Goal: Task Accomplishment & Management: Complete application form

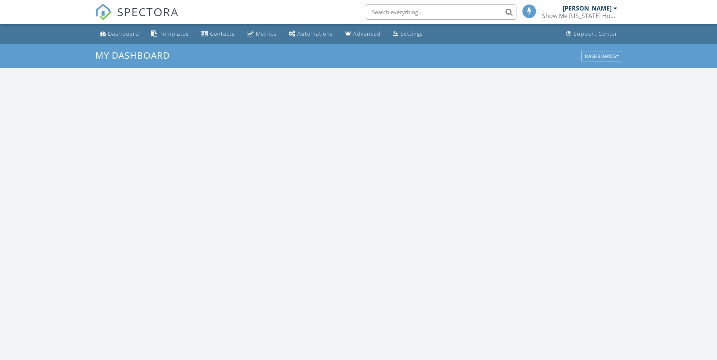
scroll to position [697, 729]
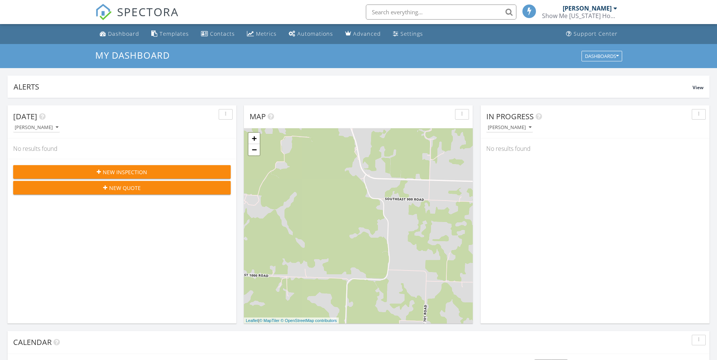
click at [174, 171] on div "New Inspection" at bounding box center [121, 172] width 205 height 8
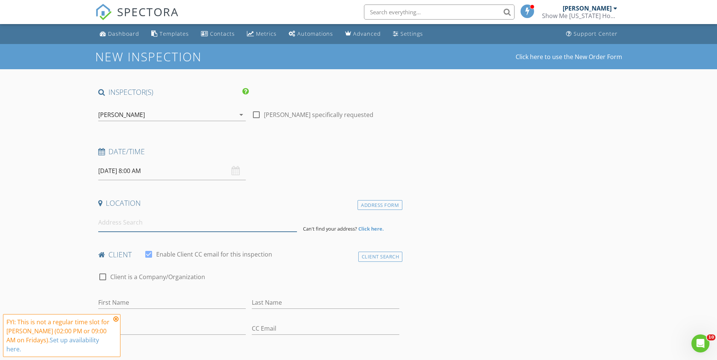
click at [231, 224] on input at bounding box center [197, 222] width 199 height 18
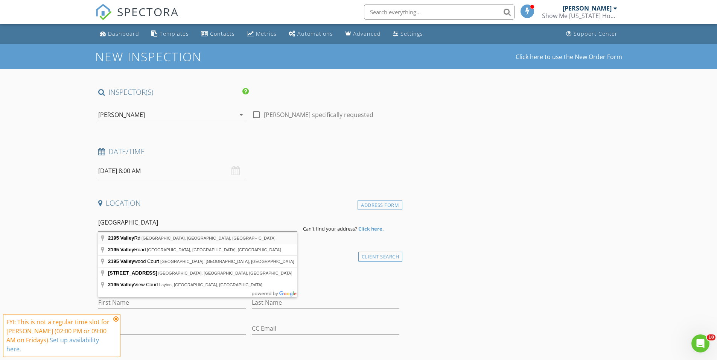
type input "2195 Valley Rd, Osage Beach, MO, USA"
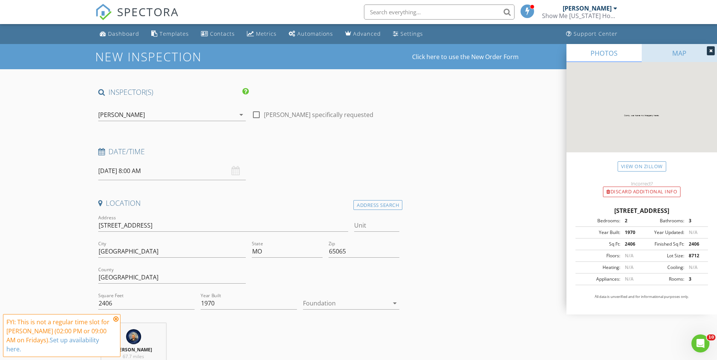
click at [713, 46] on link "MAP" at bounding box center [679, 53] width 75 height 18
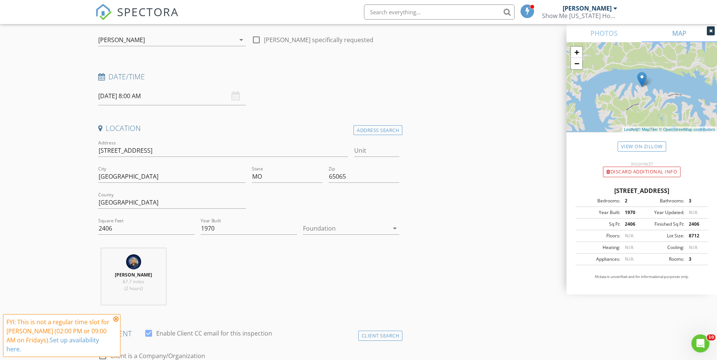
scroll to position [75, 0]
click at [234, 228] on input "1970" at bounding box center [249, 228] width 96 height 12
click at [230, 226] on input "1970" at bounding box center [249, 228] width 96 height 12
type input "1971"
click at [222, 271] on div "Austin Davis 67.7 miles (2 hours)" at bounding box center [248, 279] width 307 height 62
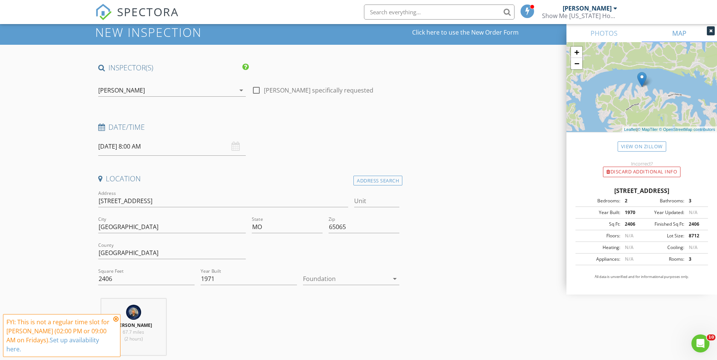
scroll to position [38, 0]
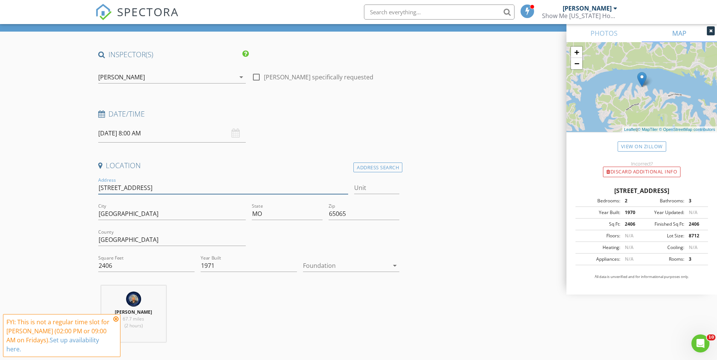
drag, startPoint x: 162, startPoint y: 190, endPoint x: 77, endPoint y: 178, distance: 85.9
click at [218, 172] on div "Location" at bounding box center [248, 168] width 307 height 15
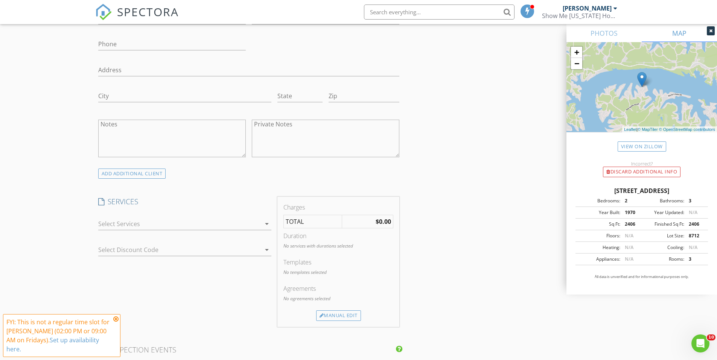
scroll to position [527, 0]
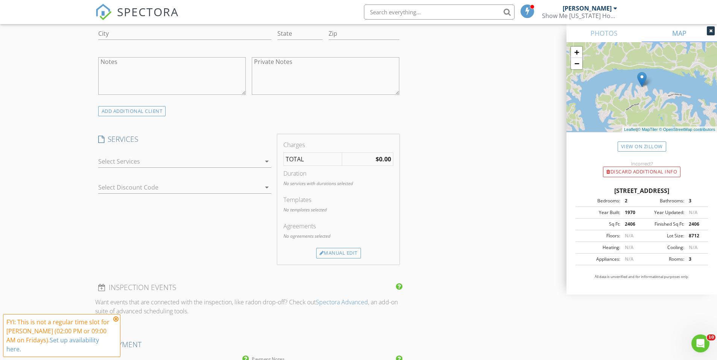
click at [211, 164] on div at bounding box center [179, 161] width 163 height 12
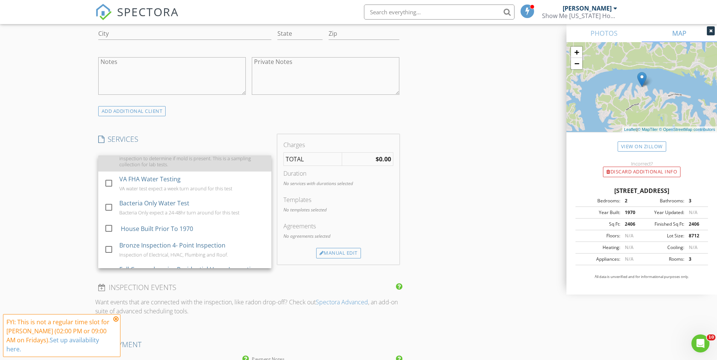
scroll to position [146, 0]
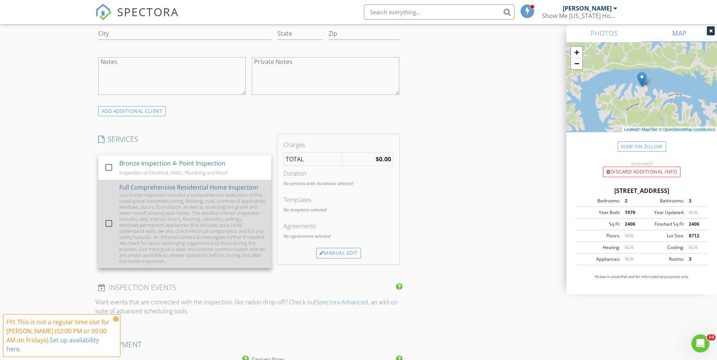
click at [168, 222] on div "Our home inspection includes a comprehensive evaluation of the crawl space/ bas…" at bounding box center [192, 228] width 146 height 72
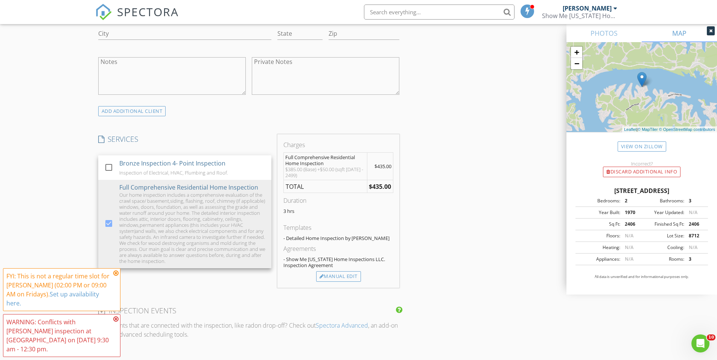
click at [474, 163] on div "INSPECTOR(S) check_box Austin Davis PRIMARY check_box_outline_blank Tanner Witt…" at bounding box center [358, 272] width 527 height 1425
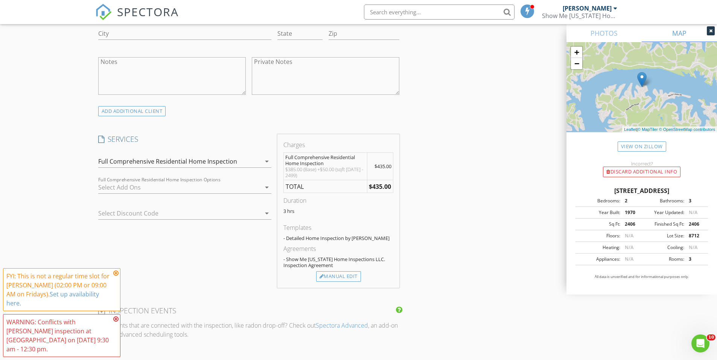
click at [116, 276] on icon at bounding box center [115, 273] width 5 height 6
click at [117, 320] on icon at bounding box center [115, 319] width 5 height 6
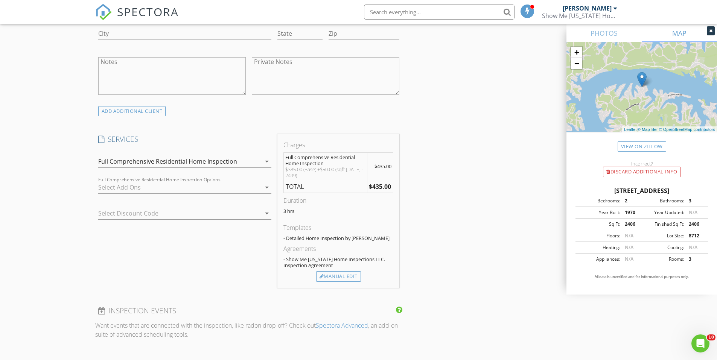
click at [708, 33] on div at bounding box center [711, 30] width 8 height 9
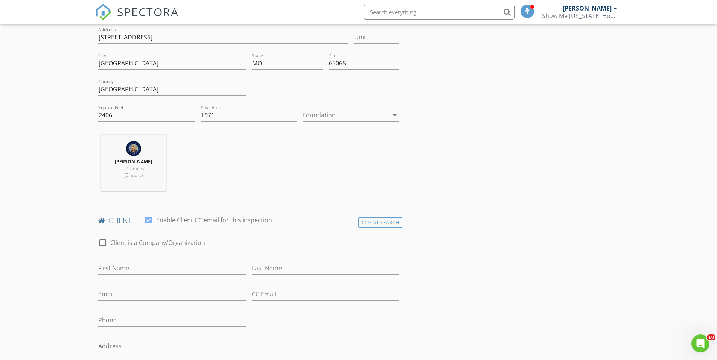
scroll to position [0, 0]
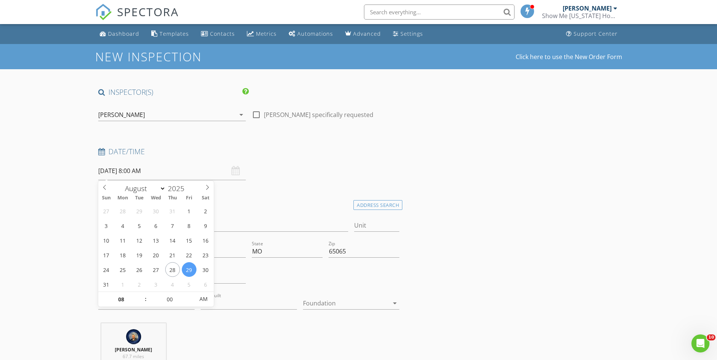
click at [196, 172] on input "08/29/2025 8:00 AM" at bounding box center [172, 171] width 148 height 18
type input "08/30/2025 8:00 AM"
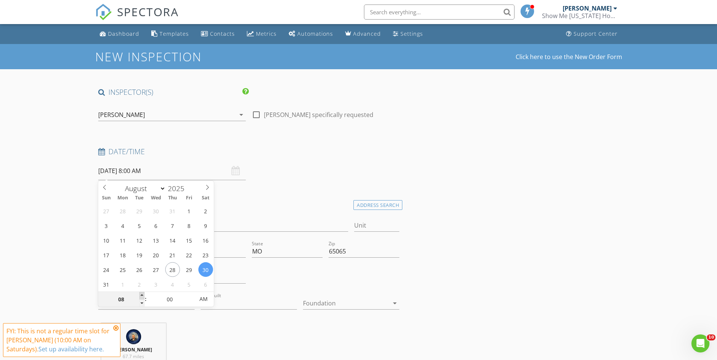
type input "09"
type input "08/30/2025 9:00 AM"
click at [142, 297] on span at bounding box center [141, 296] width 5 height 8
type input "05"
type input "08/30/2025 9:05 AM"
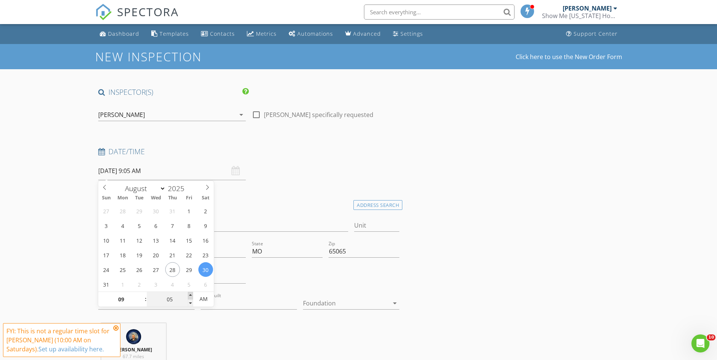
click at [189, 295] on span at bounding box center [190, 296] width 5 height 8
type input "10"
type input "08/30/2025 9:10 AM"
click at [189, 295] on span at bounding box center [190, 296] width 5 height 8
type input "15"
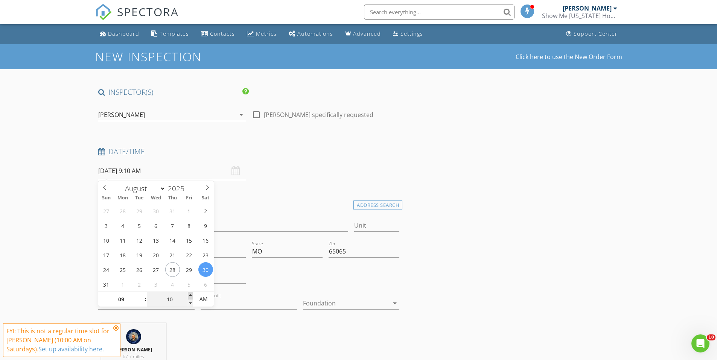
type input "08/30/2025 9:15 AM"
click at [189, 295] on span at bounding box center [190, 296] width 5 height 8
type input "20"
type input "08/30/2025 9:20 AM"
click at [189, 295] on span at bounding box center [190, 296] width 5 height 8
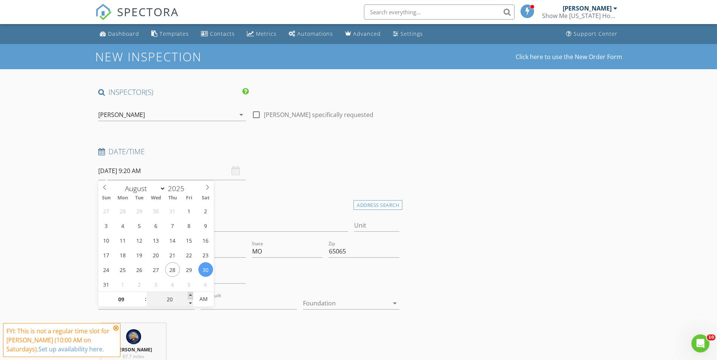
type input "25"
type input "08/30/2025 9:25 AM"
click at [189, 295] on span at bounding box center [190, 296] width 5 height 8
type input "30"
type input "08/30/2025 9:30 AM"
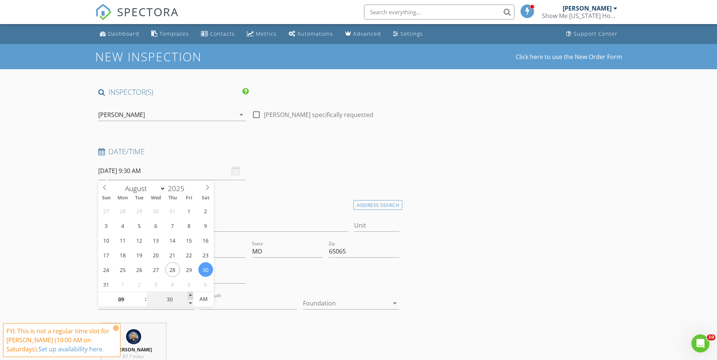
click at [189, 295] on span at bounding box center [190, 296] width 5 height 8
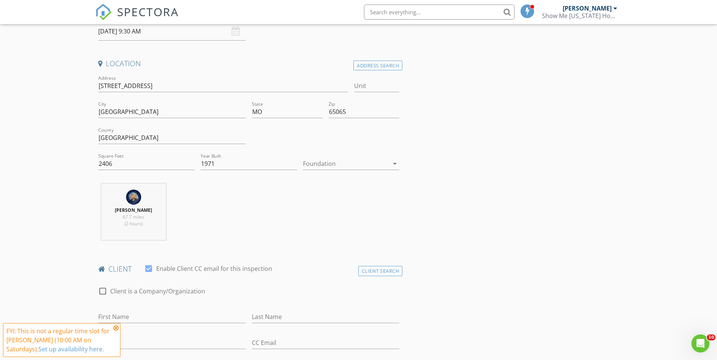
scroll to position [188, 0]
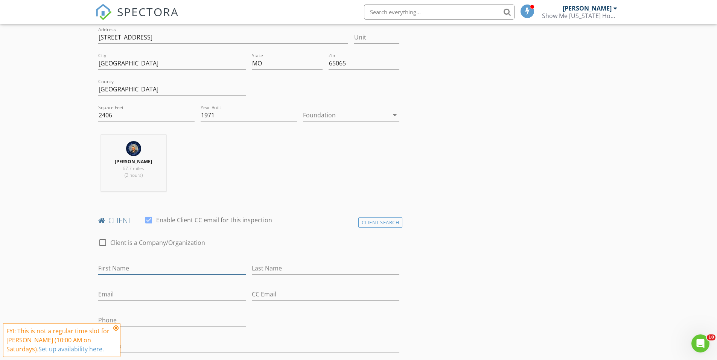
click at [153, 274] on input "First Name" at bounding box center [172, 268] width 148 height 12
type input "Anne"
click at [260, 267] on input "Last Name" at bounding box center [326, 268] width 148 height 12
type input "Cullen"
click at [142, 295] on input "Email" at bounding box center [172, 294] width 148 height 12
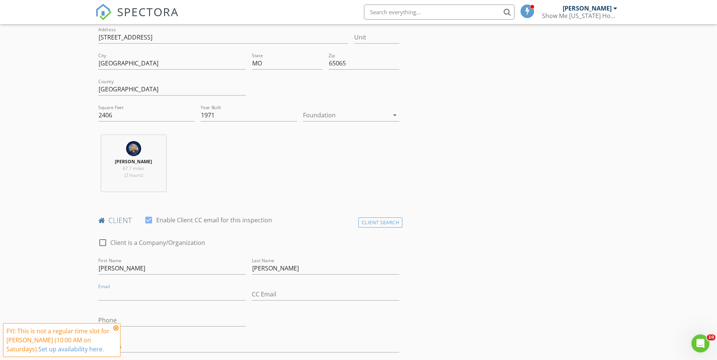
click at [314, 171] on div "Austin Davis 67.7 miles (2 hours)" at bounding box center [248, 166] width 307 height 62
drag, startPoint x: 314, startPoint y: 171, endPoint x: 395, endPoint y: 117, distance: 97.5
click at [395, 117] on icon "arrow_drop_down" at bounding box center [394, 115] width 9 height 9
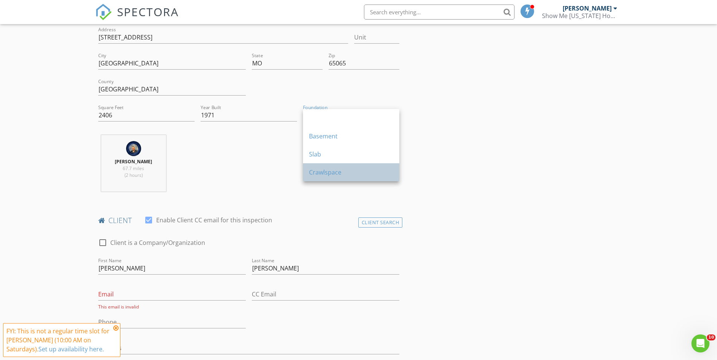
click at [335, 169] on div "Crawlspace" at bounding box center [351, 172] width 84 height 9
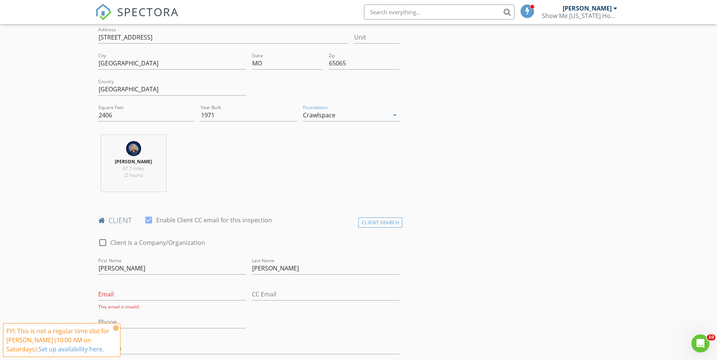
click at [240, 128] on div at bounding box center [249, 127] width 96 height 5
click at [146, 289] on input "Email" at bounding box center [172, 294] width 148 height 12
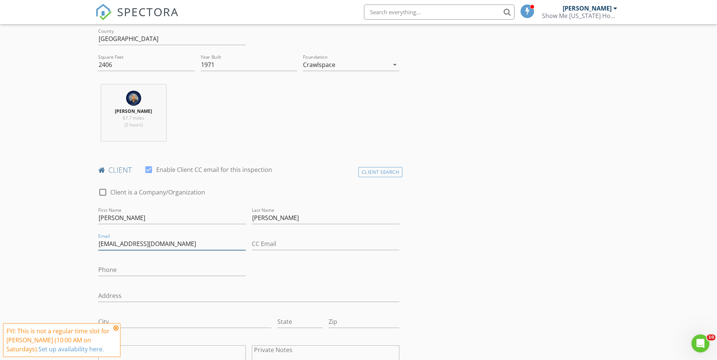
scroll to position [339, 0]
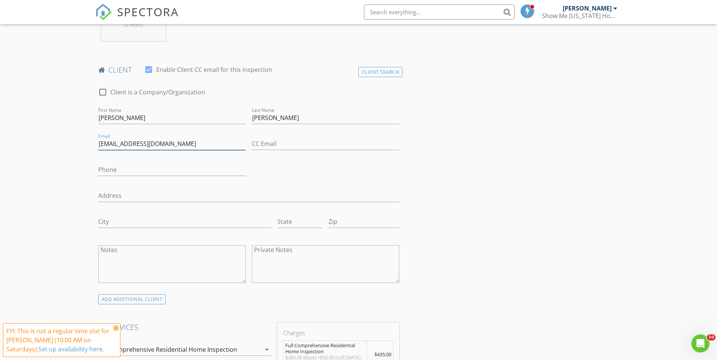
type input "annecproperties@gmail.com"
click at [167, 169] on input "Phone" at bounding box center [172, 170] width 148 height 12
type input "305-394-1678"
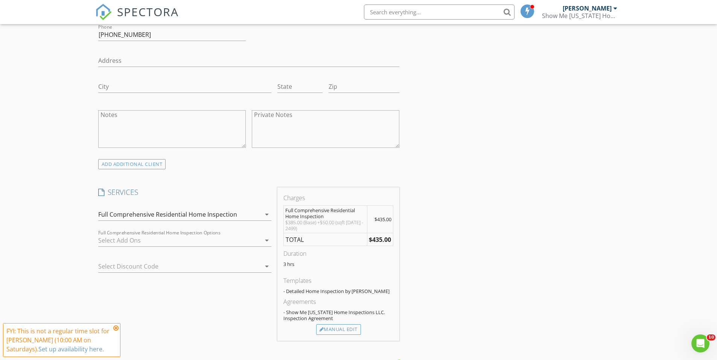
scroll to position [489, 0]
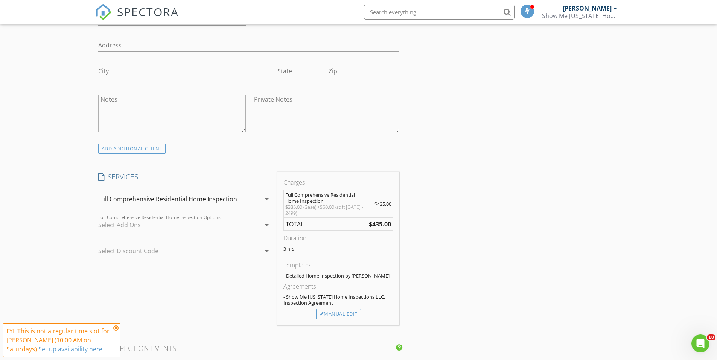
click at [117, 329] on icon at bounding box center [115, 328] width 5 height 6
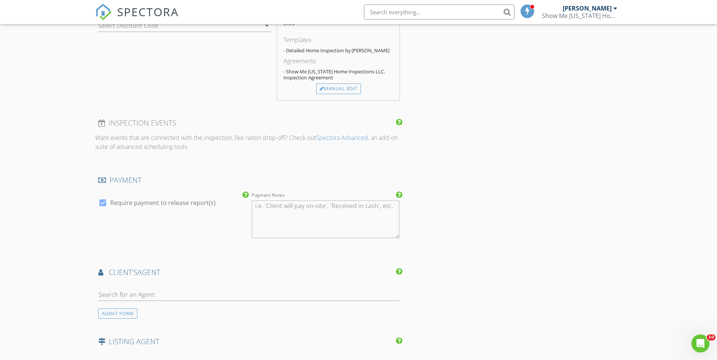
scroll to position [715, 0]
click at [183, 292] on input "text" at bounding box center [248, 294] width 301 height 12
click at [486, 205] on div "INSPECTOR(S) check_box Austin Davis PRIMARY check_box_outline_blank Tanner Witt…" at bounding box center [358, 84] width 527 height 1425
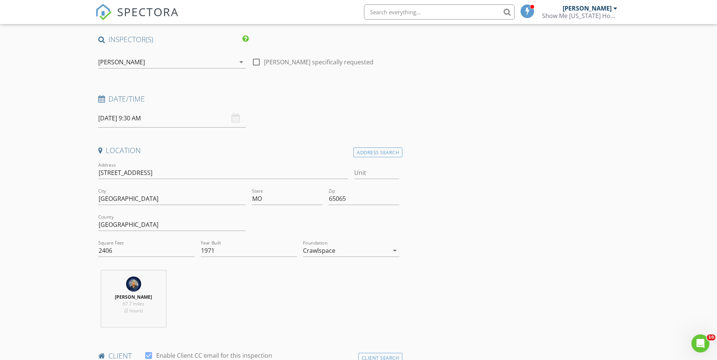
scroll to position [0, 0]
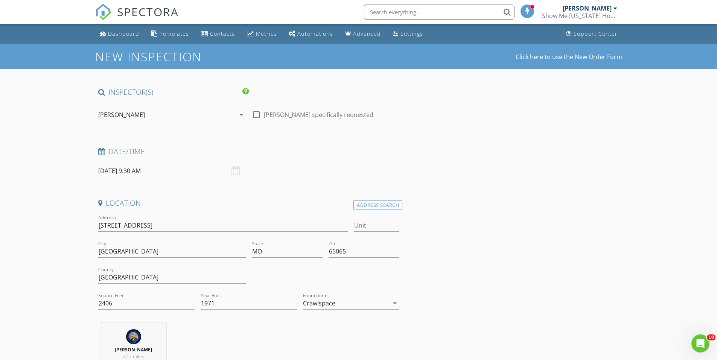
click at [171, 172] on input "08/30/2025 9:30 AM" at bounding box center [172, 171] width 148 height 18
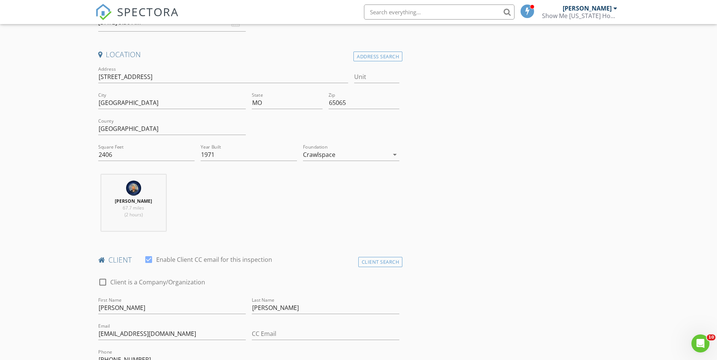
scroll to position [151, 0]
click at [221, 200] on div "Austin Davis 67.7 miles (2 hours)" at bounding box center [248, 204] width 307 height 62
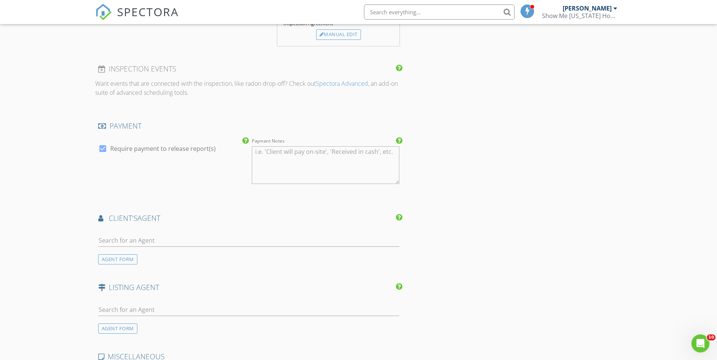
scroll to position [870, 0]
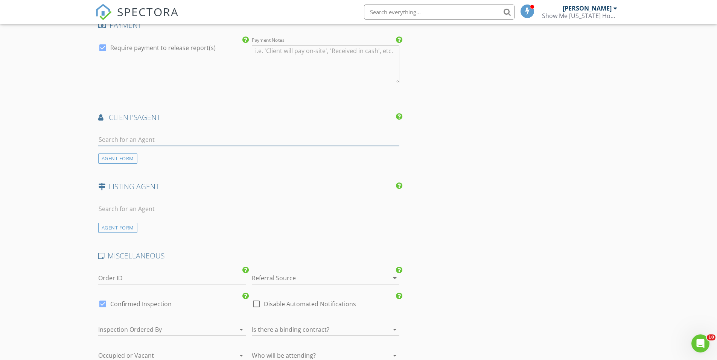
click at [170, 143] on input "text" at bounding box center [248, 140] width 301 height 12
type input "mark st"
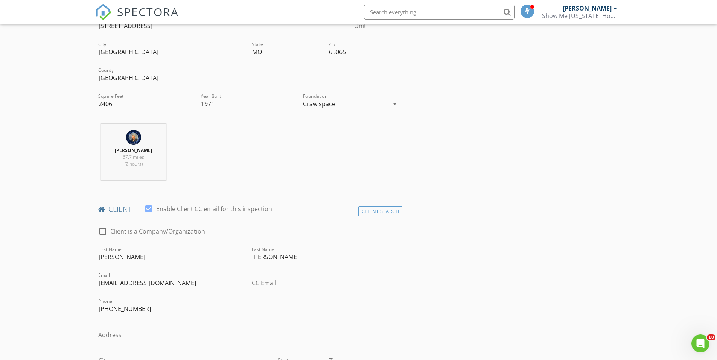
scroll to position [151, 0]
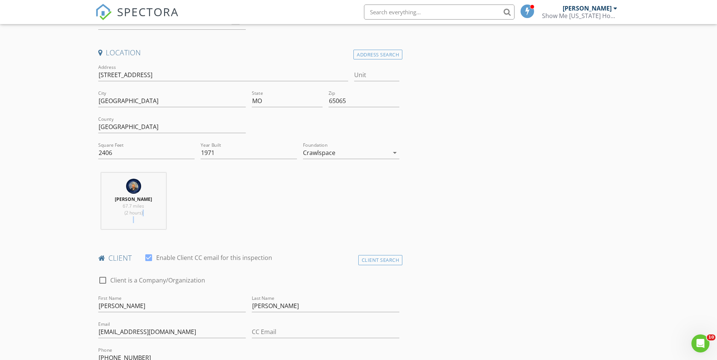
click at [302, 216] on div "Austin Davis 67.7 miles (2 hours)" at bounding box center [248, 204] width 307 height 62
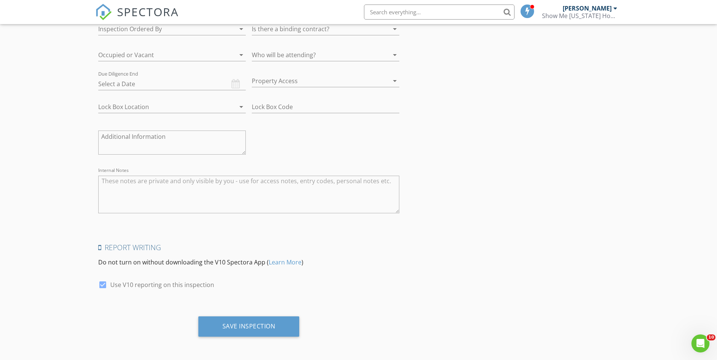
scroll to position [1171, 0]
click at [242, 326] on div "Save Inspection" at bounding box center [248, 326] width 53 height 8
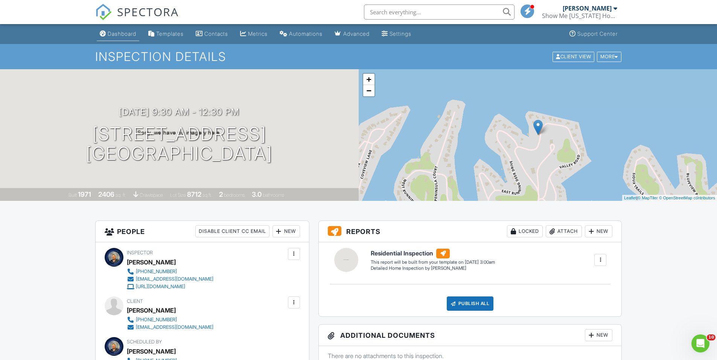
click at [123, 29] on link "Dashboard" at bounding box center [118, 34] width 43 height 14
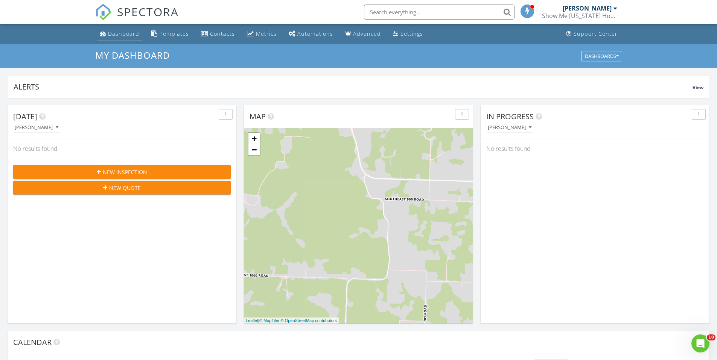
click at [123, 31] on div "Dashboard" at bounding box center [123, 33] width 31 height 7
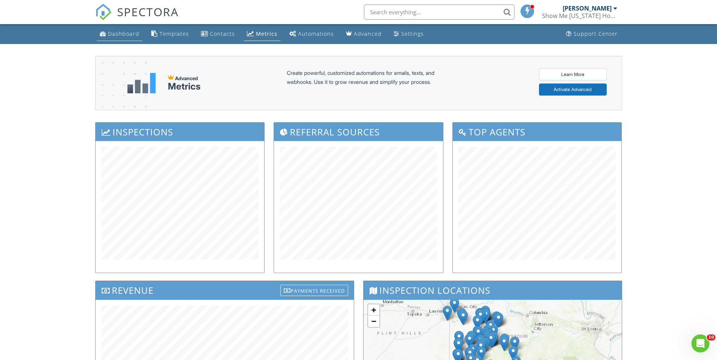
click at [102, 33] on div "Dashboard" at bounding box center [103, 33] width 6 height 6
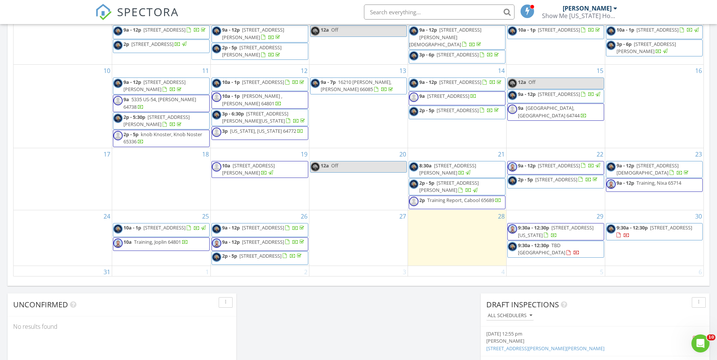
scroll to position [41, 0]
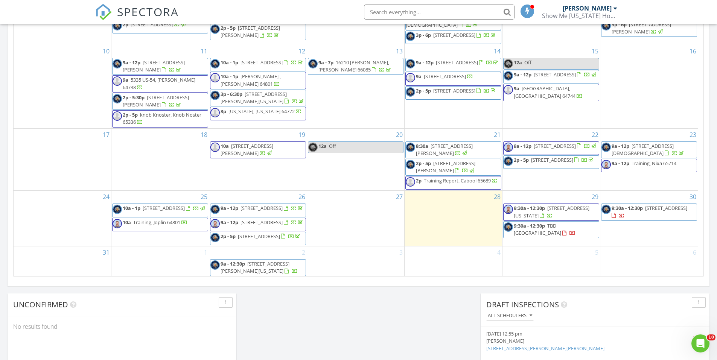
click at [673, 205] on span "[STREET_ADDRESS]" at bounding box center [666, 208] width 42 height 7
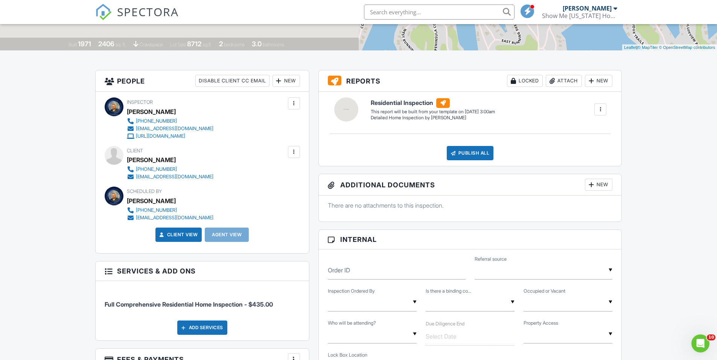
click at [288, 78] on div "New" at bounding box center [285, 81] width 27 height 12
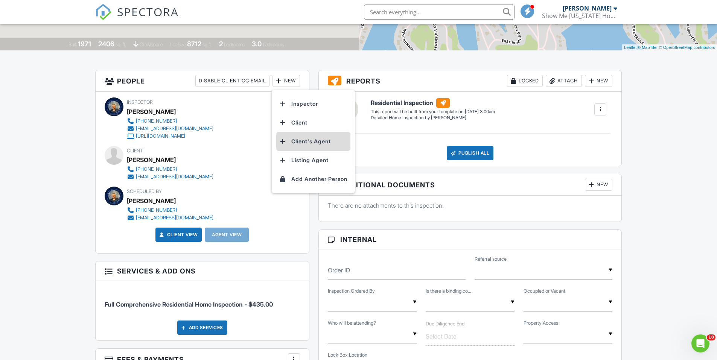
click at [302, 139] on li "Client's Agent" at bounding box center [313, 141] width 74 height 19
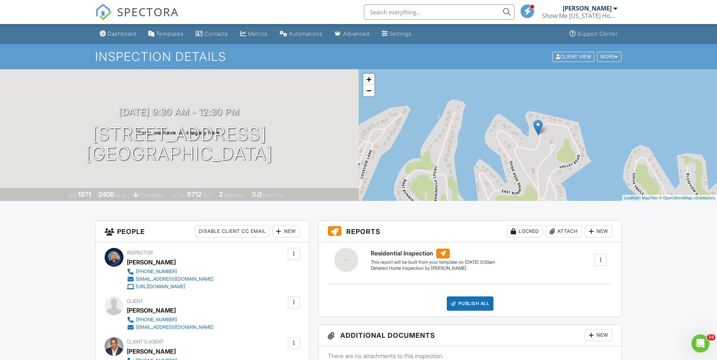
click at [372, 77] on link "+" at bounding box center [368, 79] width 11 height 11
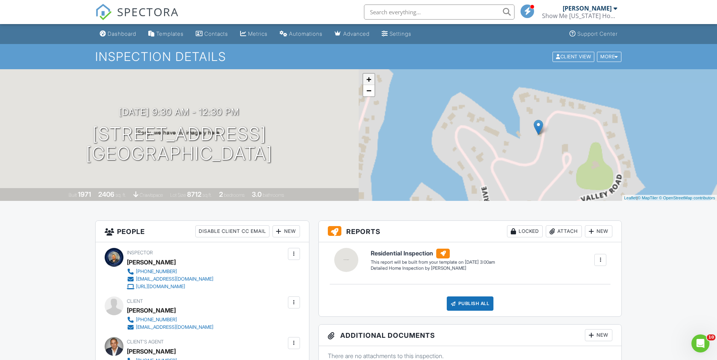
click at [372, 77] on link "+" at bounding box center [368, 79] width 11 height 11
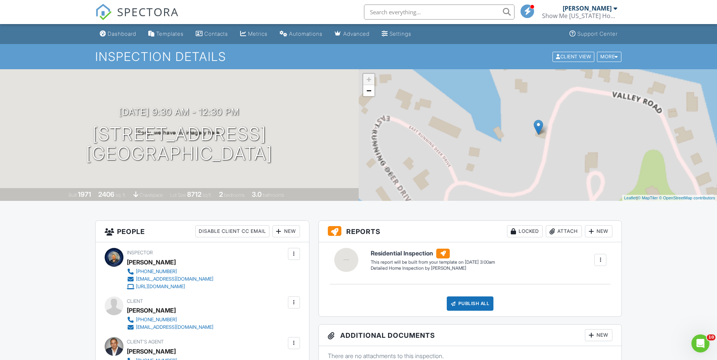
click at [372, 77] on link "+" at bounding box center [368, 79] width 11 height 11
click at [115, 34] on div "Dashboard" at bounding box center [122, 33] width 29 height 6
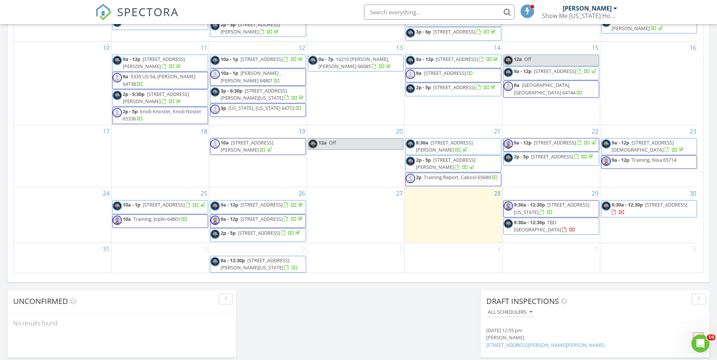
scroll to position [418, 0]
drag, startPoint x: 168, startPoint y: 198, endPoint x: 170, endPoint y: 192, distance: 6.1
click at [170, 200] on span "2736 E 15th St, Joplin 64804" at bounding box center [164, 203] width 42 height 7
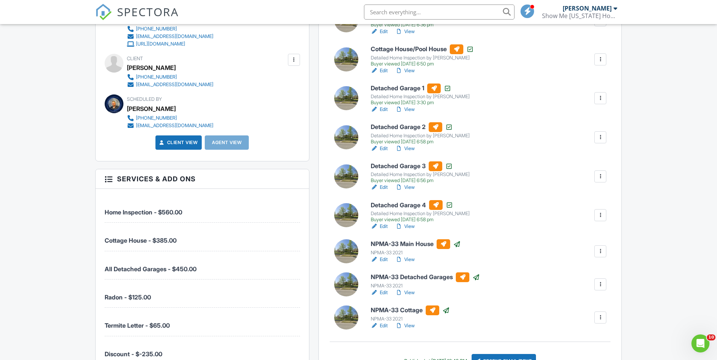
scroll to position [188, 0]
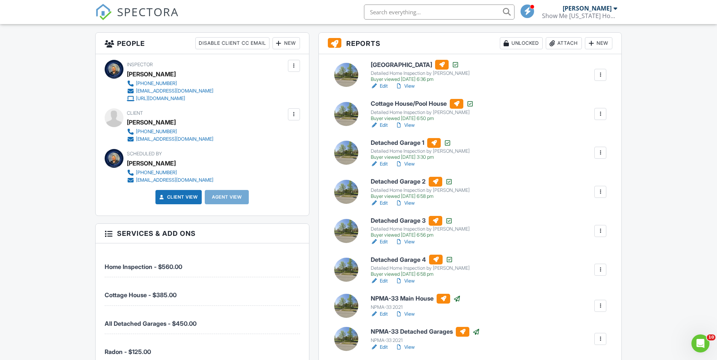
drag, startPoint x: 564, startPoint y: 118, endPoint x: 579, endPoint y: 55, distance: 64.6
click at [578, 68] on div "[GEOGRAPHIC_DATA] Detailed Home Inspection by [PERSON_NAME] viewed [DATE] 6:36 …" at bounding box center [470, 241] width 303 height 374
